Goal: Transaction & Acquisition: Purchase product/service

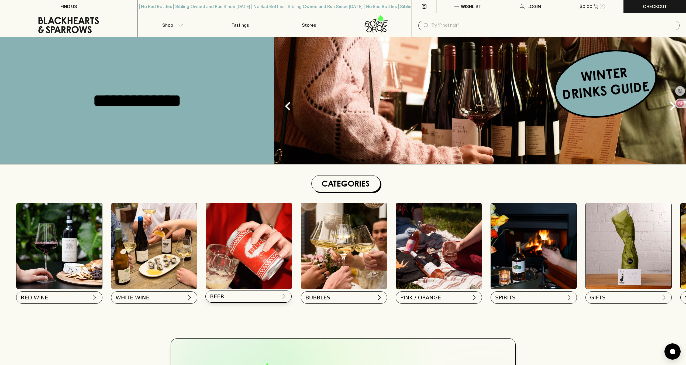
click at [219, 301] on button "BEER" at bounding box center [248, 296] width 86 height 12
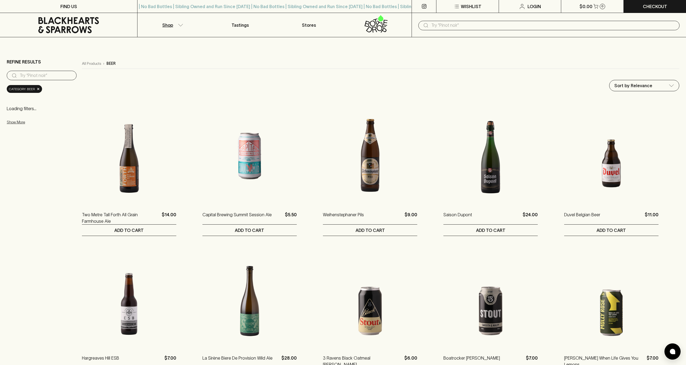
scroll to position [8, 0]
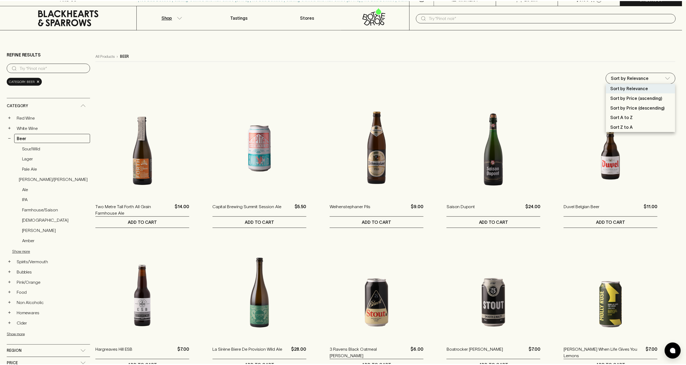
scroll to position [0, 0]
click at [673, 77] on div at bounding box center [345, 182] width 690 height 365
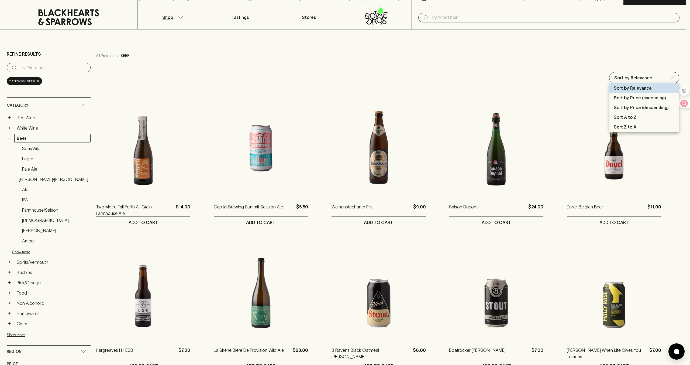
click at [646, 106] on p "Sort by Price (descending)" at bounding box center [641, 107] width 55 height 6
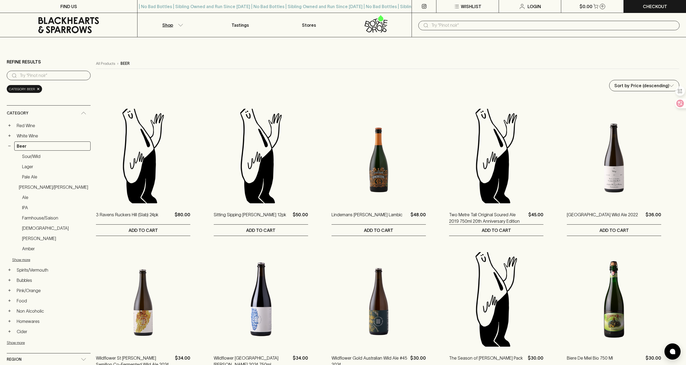
click at [169, 23] on p "Shop" at bounding box center [167, 25] width 11 height 6
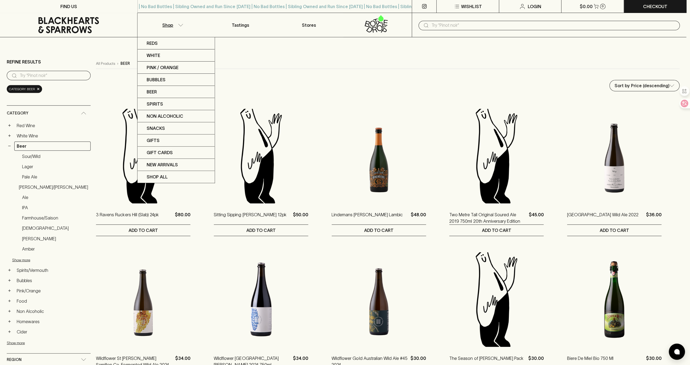
click at [173, 26] on div at bounding box center [345, 182] width 690 height 365
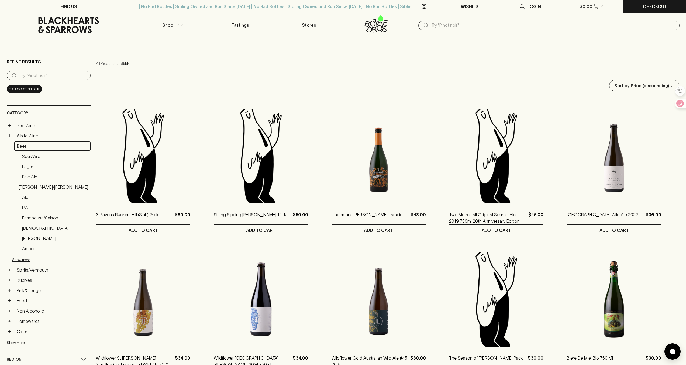
click at [173, 26] on button "Shop" at bounding box center [172, 25] width 68 height 24
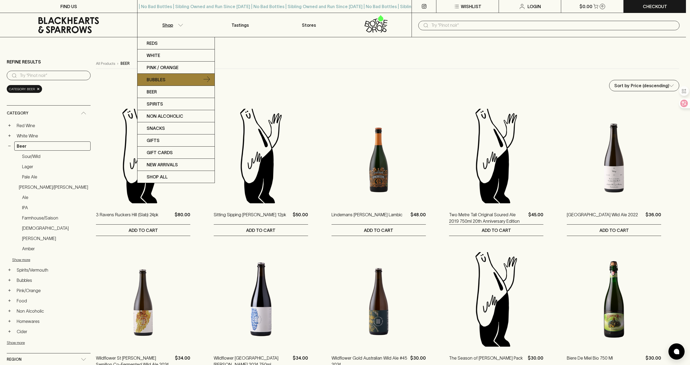
click at [164, 77] on p "Bubbles" at bounding box center [156, 79] width 19 height 6
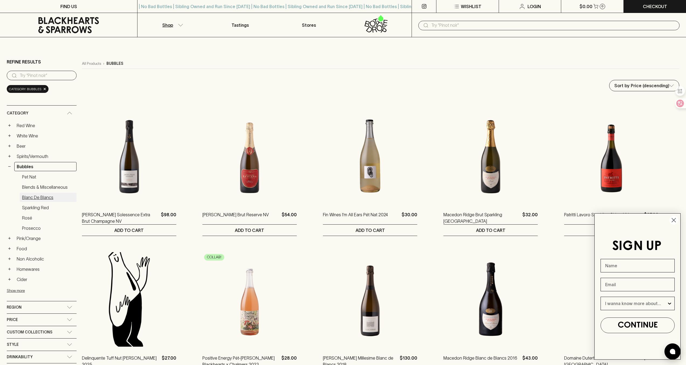
click at [42, 199] on link "Blanc de Blancs" at bounding box center [48, 197] width 57 height 9
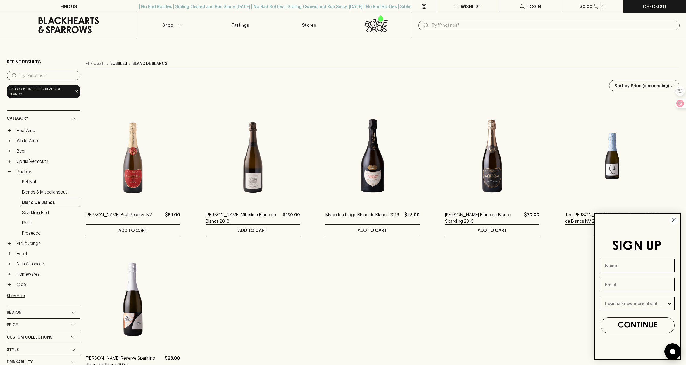
click at [166, 22] on p "Shop" at bounding box center [167, 25] width 11 height 6
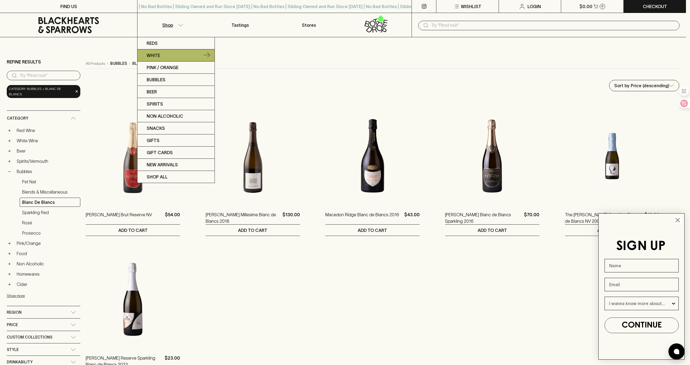
click at [156, 56] on p "White" at bounding box center [153, 55] width 13 height 6
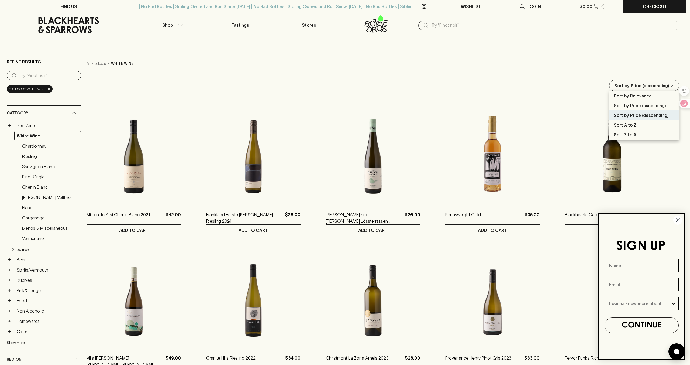
click at [542, 95] on div at bounding box center [345, 182] width 690 height 365
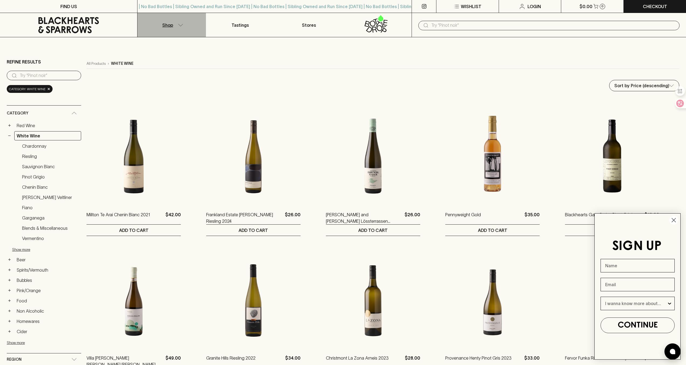
click at [166, 26] on p "Shop" at bounding box center [167, 25] width 11 height 6
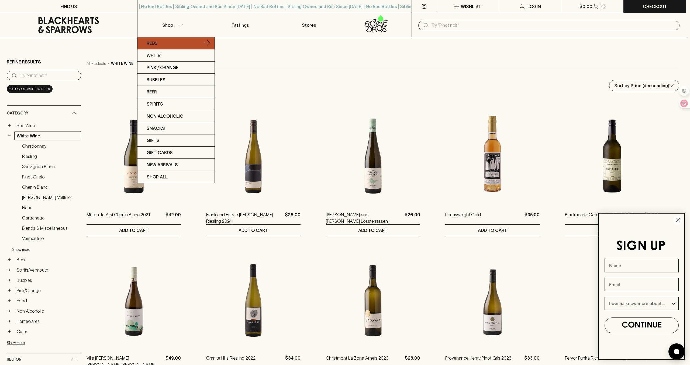
click at [155, 44] on p "Reds" at bounding box center [152, 43] width 11 height 6
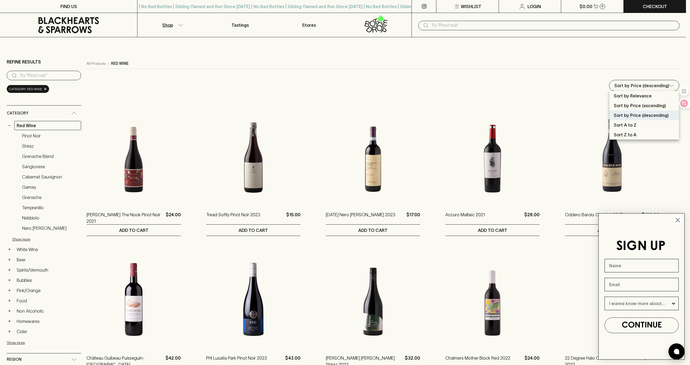
click at [452, 77] on div at bounding box center [345, 182] width 690 height 365
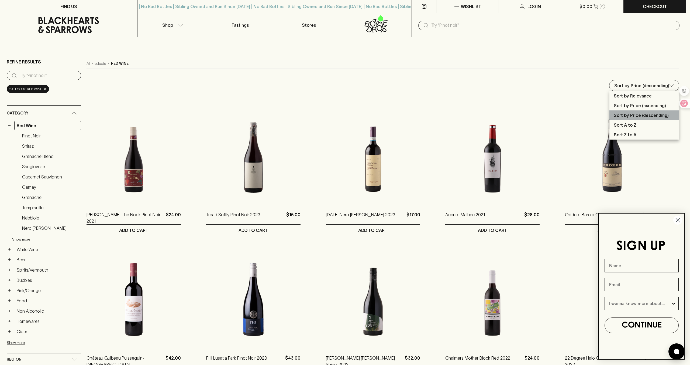
click at [638, 111] on li "Sort by Price (descending)" at bounding box center [645, 115] width 70 height 10
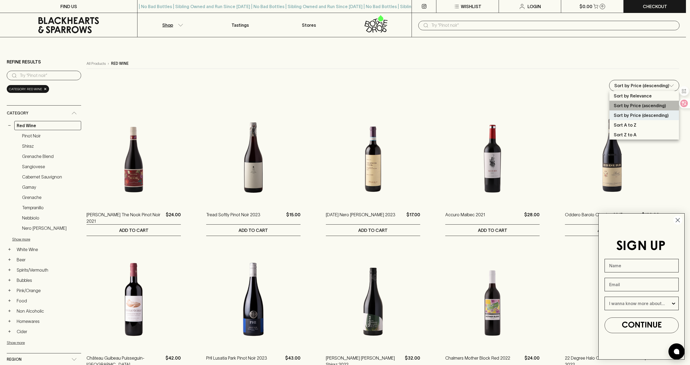
click at [626, 105] on p "Sort by Price (ascending)" at bounding box center [640, 105] width 52 height 6
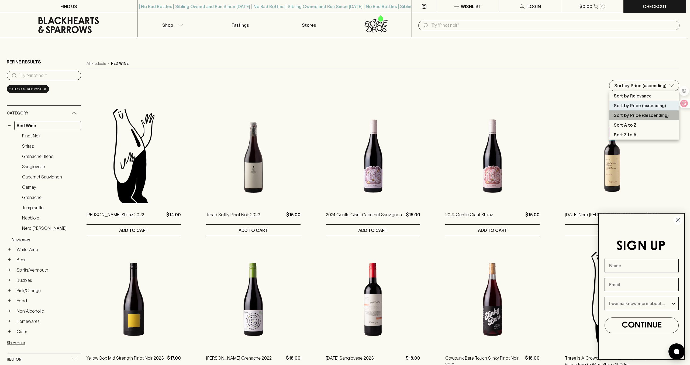
click at [626, 116] on p "Sort by Price (descending)" at bounding box center [641, 115] width 55 height 6
type input "price:desc"
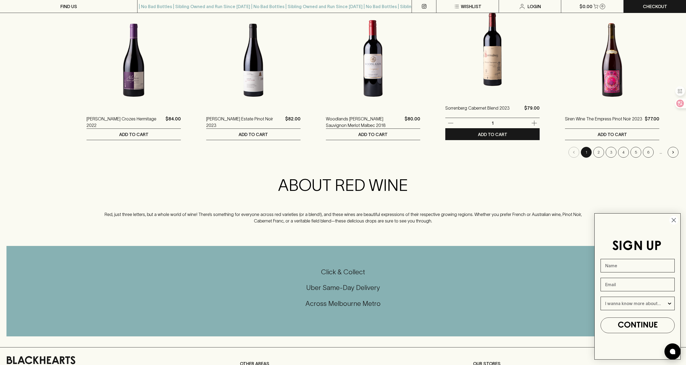
scroll to position [559, 0]
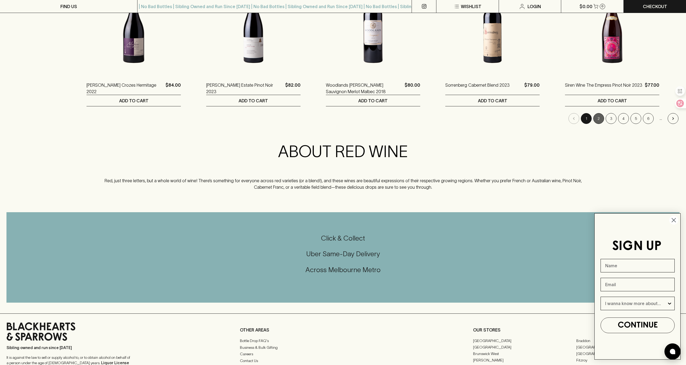
click at [596, 118] on button "2" at bounding box center [598, 118] width 11 height 11
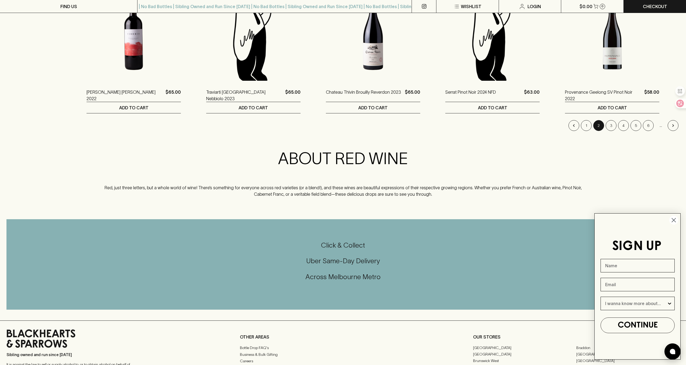
scroll to position [573, 0]
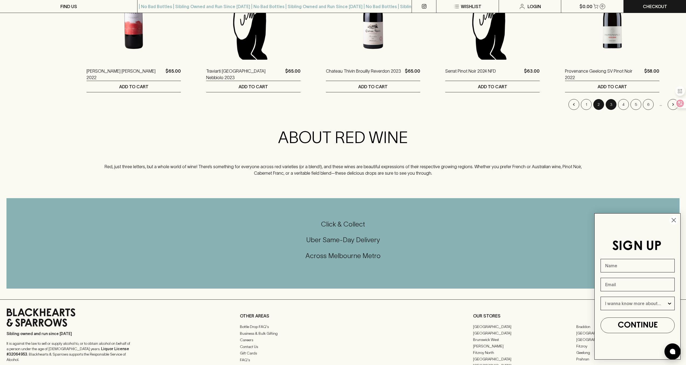
click at [614, 103] on button "3" at bounding box center [611, 104] width 11 height 11
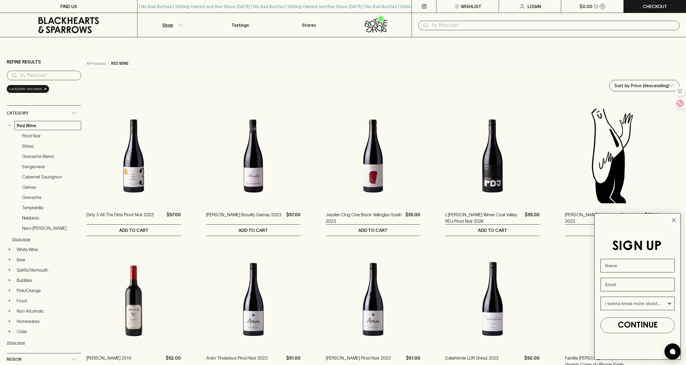
click at [169, 25] on p "Shop" at bounding box center [167, 25] width 11 height 6
